Goal: Task Accomplishment & Management: Complete application form

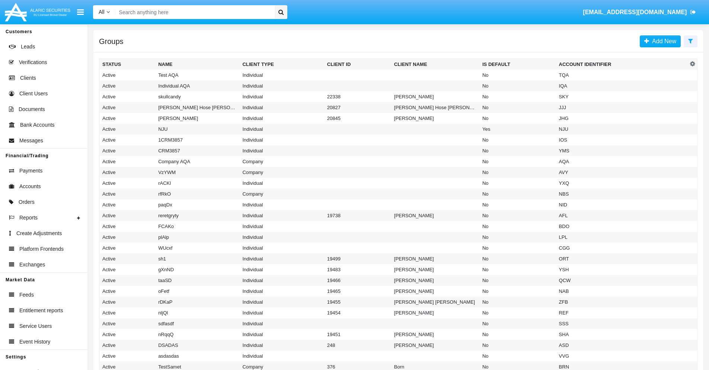
click at [691, 41] on icon at bounding box center [690, 41] width 5 height 6
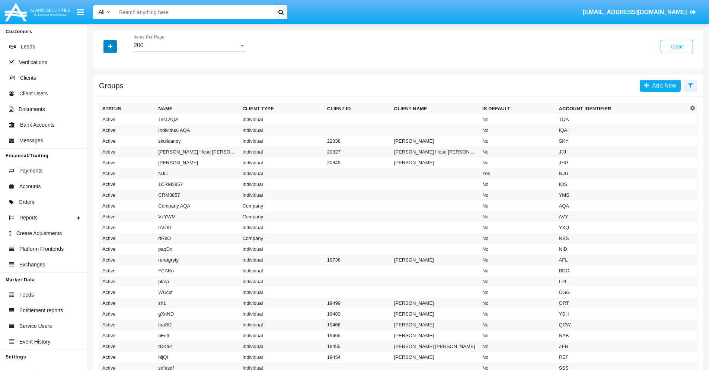
click at [110, 46] on icon "button" at bounding box center [110, 46] width 4 height 5
click at [131, 127] on span "Account Identifier" at bounding box center [131, 126] width 46 height 9
click at [102, 130] on input "Account Identifier" at bounding box center [102, 130] width 0 height 0
checkbox input "true"
click at [110, 46] on icon "button" at bounding box center [110, 46] width 4 height 5
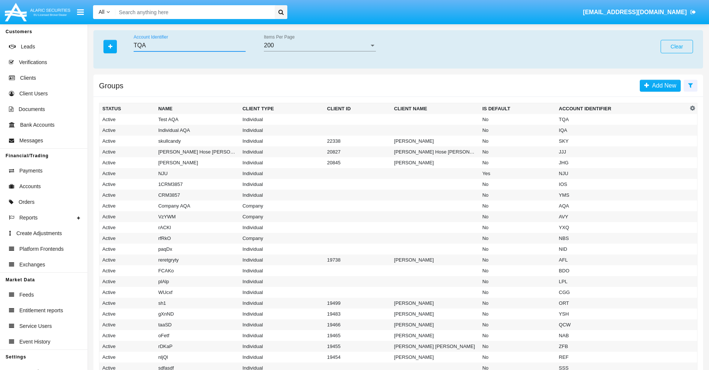
click at [189, 45] on input "TQA" at bounding box center [190, 45] width 112 height 7
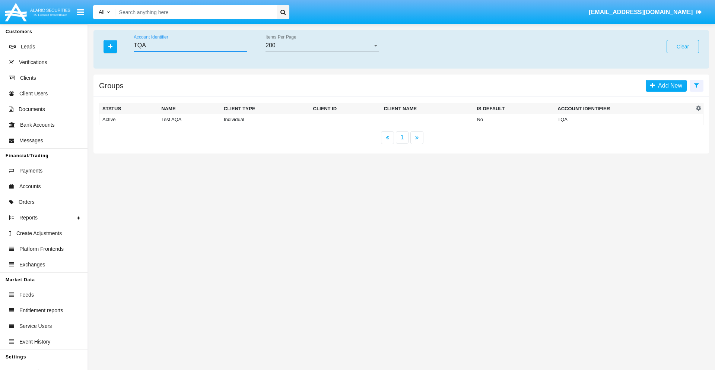
type input "TQA"
click at [624, 119] on td "TQA" at bounding box center [623, 119] width 139 height 11
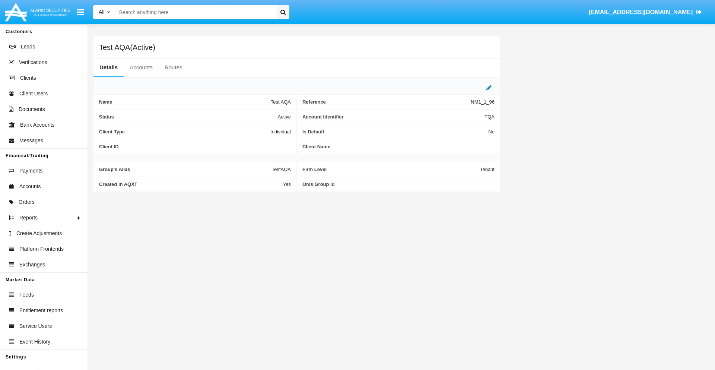
click at [489, 87] on icon at bounding box center [488, 88] width 5 height 6
click at [257, 115] on div "Active" at bounding box center [254, 115] width 60 height 6
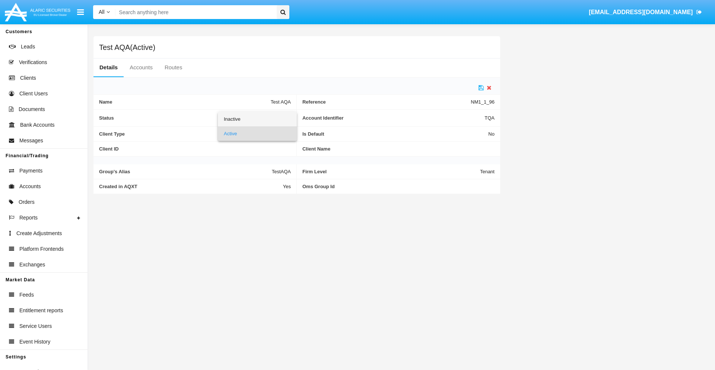
click at [257, 119] on span "Inactive" at bounding box center [257, 119] width 67 height 15
click at [481, 87] on icon at bounding box center [480, 88] width 5 height 6
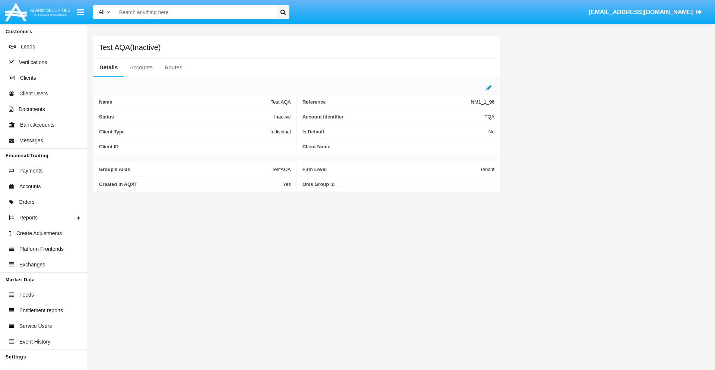
click at [489, 87] on icon at bounding box center [488, 88] width 5 height 6
click at [257, 115] on div "Inactive" at bounding box center [254, 115] width 60 height 6
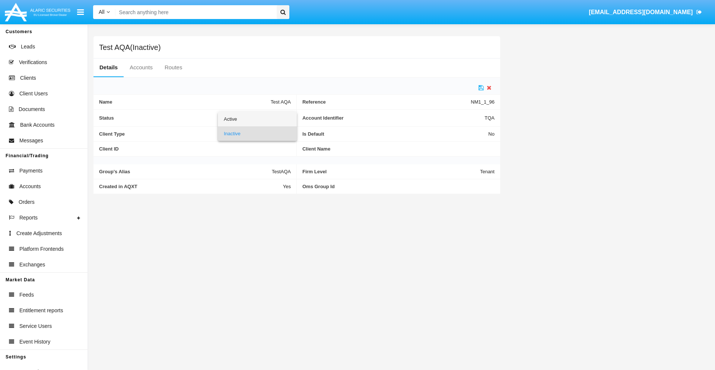
click at [257, 119] on span "Active" at bounding box center [257, 119] width 67 height 15
click at [481, 87] on icon at bounding box center [480, 88] width 5 height 6
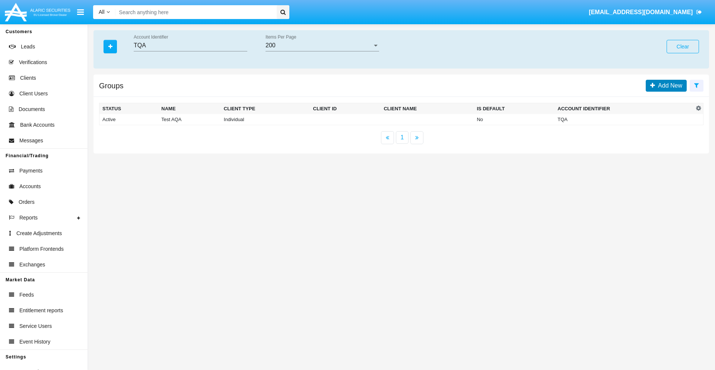
click at [668, 85] on span "Add New" at bounding box center [668, 85] width 27 height 6
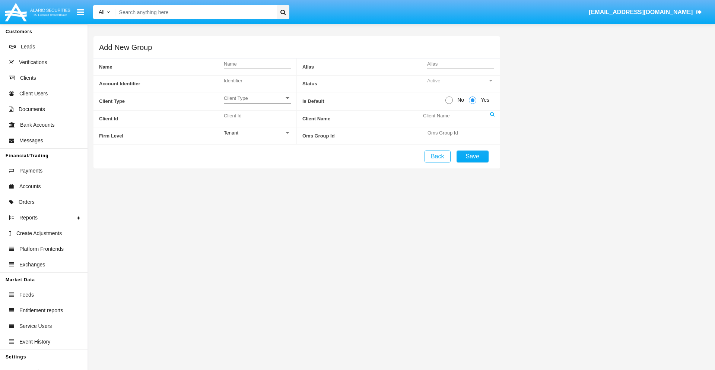
click at [257, 98] on span "Client Type" at bounding box center [254, 98] width 60 height 6
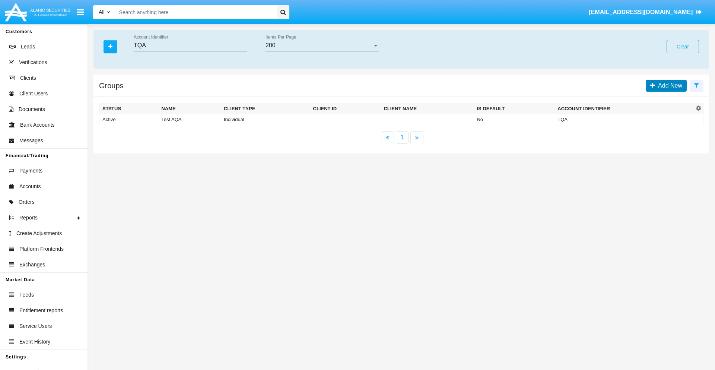
click at [668, 85] on span "Add New" at bounding box center [668, 85] width 27 height 6
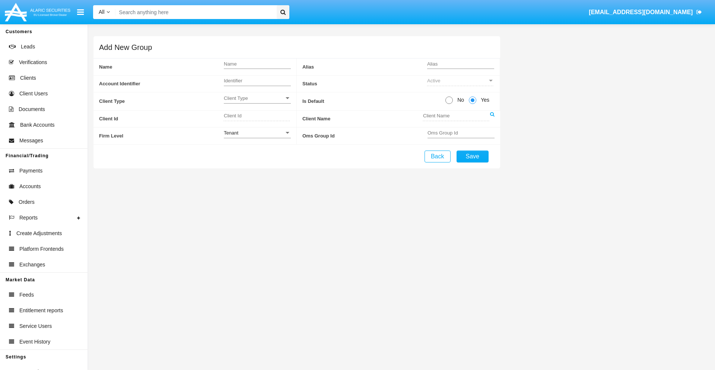
click at [459, 100] on span "No" at bounding box center [459, 100] width 13 height 8
click at [449, 104] on input "No" at bounding box center [449, 104] width 0 height 0
radio input "true"
click at [257, 133] on div "Tenant" at bounding box center [254, 133] width 60 height 6
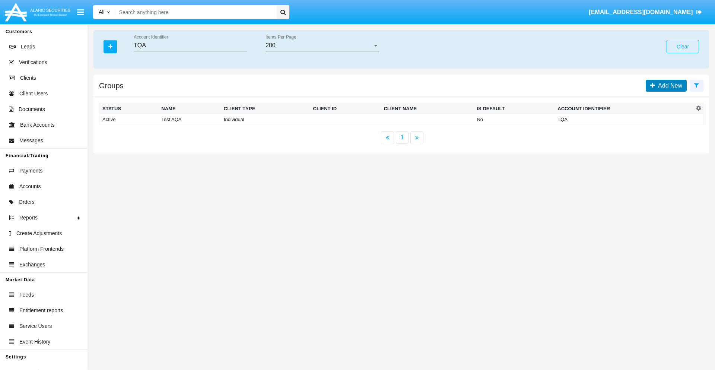
click at [668, 85] on span "Add New" at bounding box center [668, 85] width 27 height 6
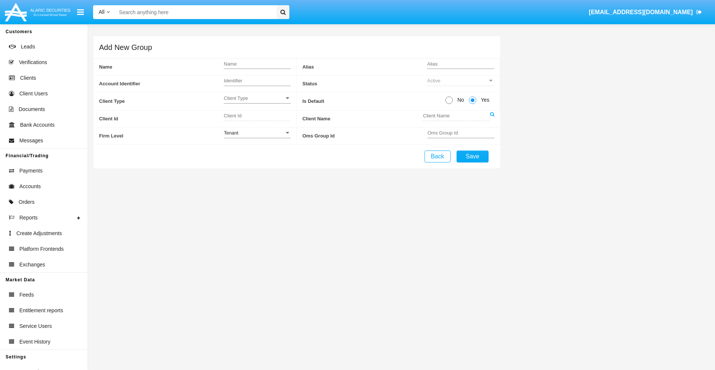
click at [459, 100] on span "No" at bounding box center [459, 100] width 13 height 8
click at [449, 104] on input "No" at bounding box center [449, 104] width 0 height 0
radio input "true"
click at [484, 100] on span "Yes" at bounding box center [483, 100] width 15 height 8
click at [472, 104] on input "Yes" at bounding box center [472, 104] width 0 height 0
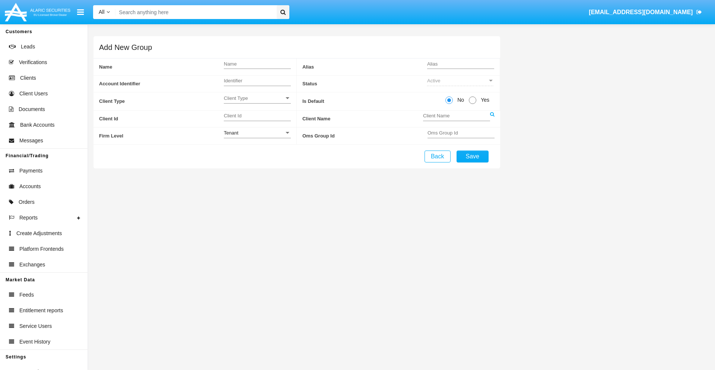
radio input "true"
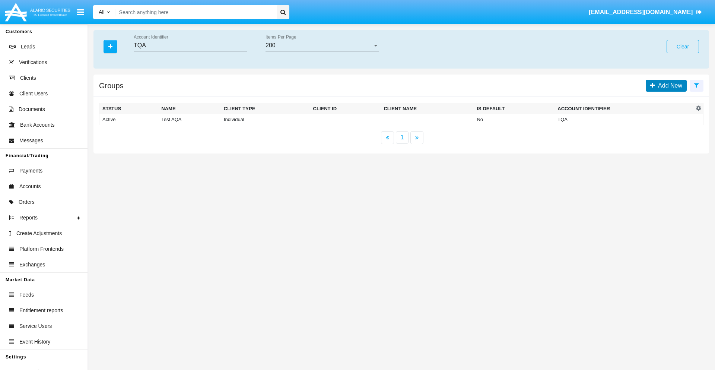
click at [668, 85] on span "Add New" at bounding box center [668, 85] width 27 height 6
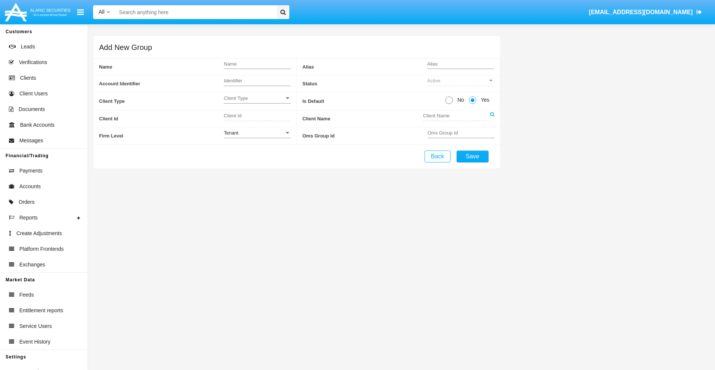
click at [459, 100] on span "No" at bounding box center [459, 100] width 13 height 8
click at [449, 104] on input "No" at bounding box center [449, 104] width 0 height 0
radio input "true"
click at [257, 98] on span "Client Type" at bounding box center [254, 98] width 60 height 6
click at [257, 102] on span "Individual" at bounding box center [257, 102] width 67 height 15
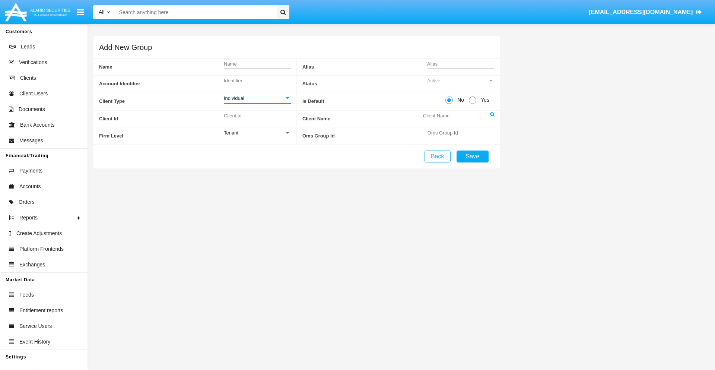
click at [492, 118] on link at bounding box center [492, 119] width 4 height 17
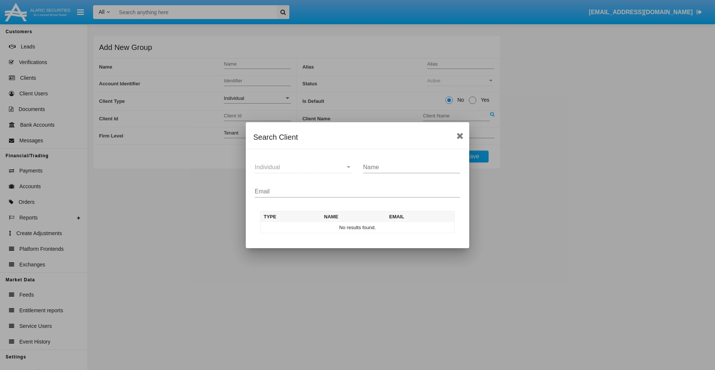
click at [357, 191] on input "Email" at bounding box center [357, 191] width 205 height 7
type input "[EMAIL_ADDRESS][DOMAIN_NAME]"
